Goal: Information Seeking & Learning: Learn about a topic

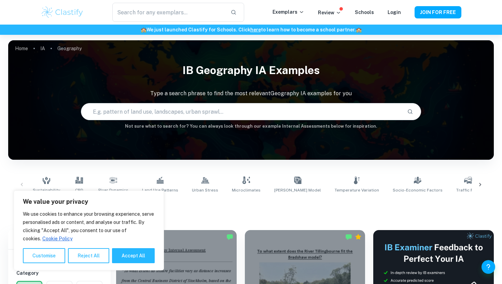
scroll to position [167, 0]
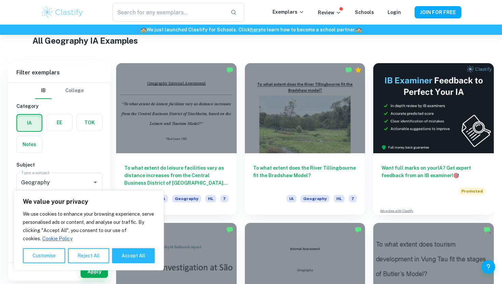
click at [88, 254] on button "Reject All" at bounding box center [88, 255] width 41 height 15
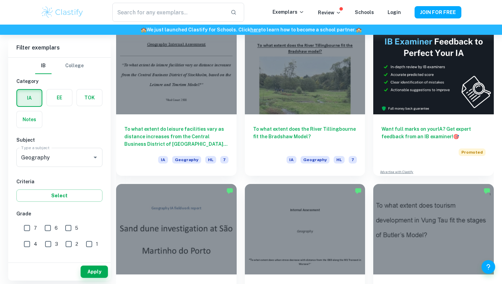
scroll to position [210, 0]
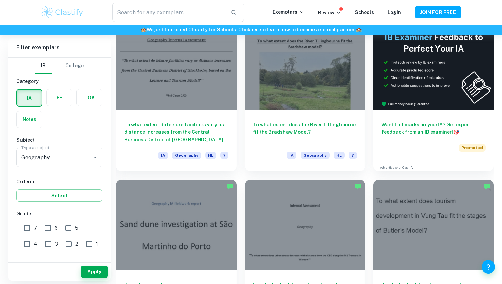
click at [259, 175] on div "'To what extent does urban stress decrease with distance from the CBD along the…" at bounding box center [301, 252] width 129 height 160
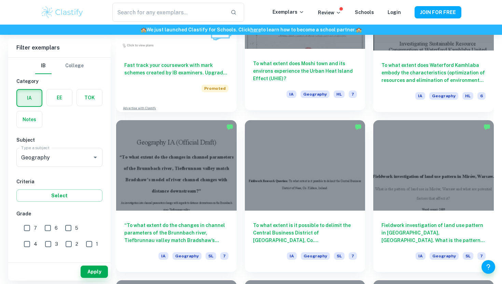
scroll to position [647, 0]
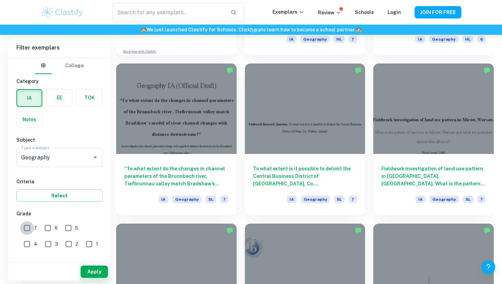
click at [28, 229] on input "7" at bounding box center [27, 228] width 14 height 14
checkbox input "true"
click at [91, 269] on button "Apply" at bounding box center [94, 272] width 27 height 12
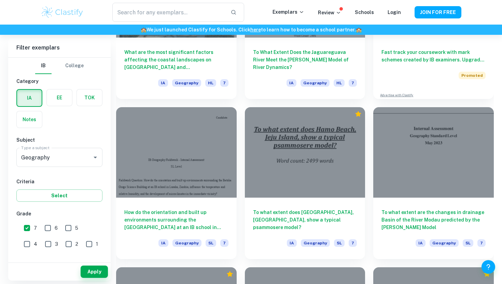
scroll to position [2204, 0]
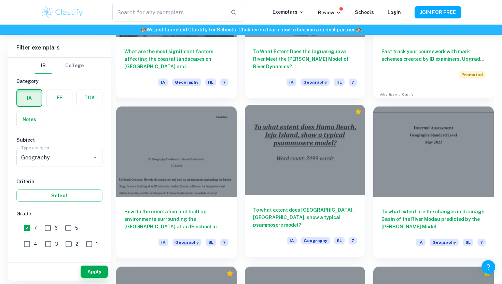
click at [284, 216] on h6 "To what extent does Hamo Beach, Jeju Island, show a typical psammosere model?" at bounding box center [305, 217] width 104 height 23
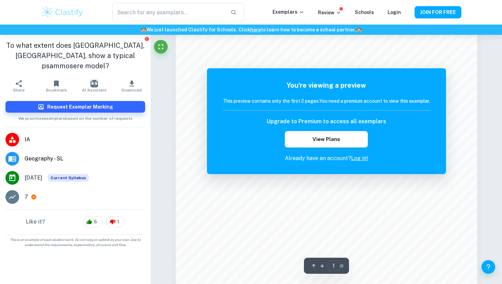
scroll to position [588, 0]
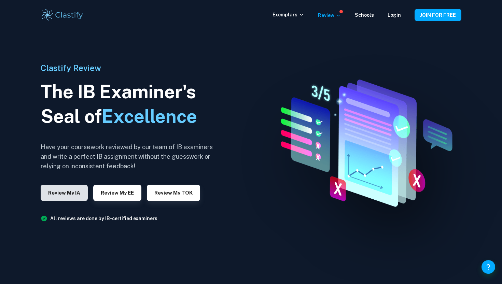
click at [71, 195] on button "Review my IA" at bounding box center [64, 193] width 47 height 16
